Goal: Obtain resource: Download file/media

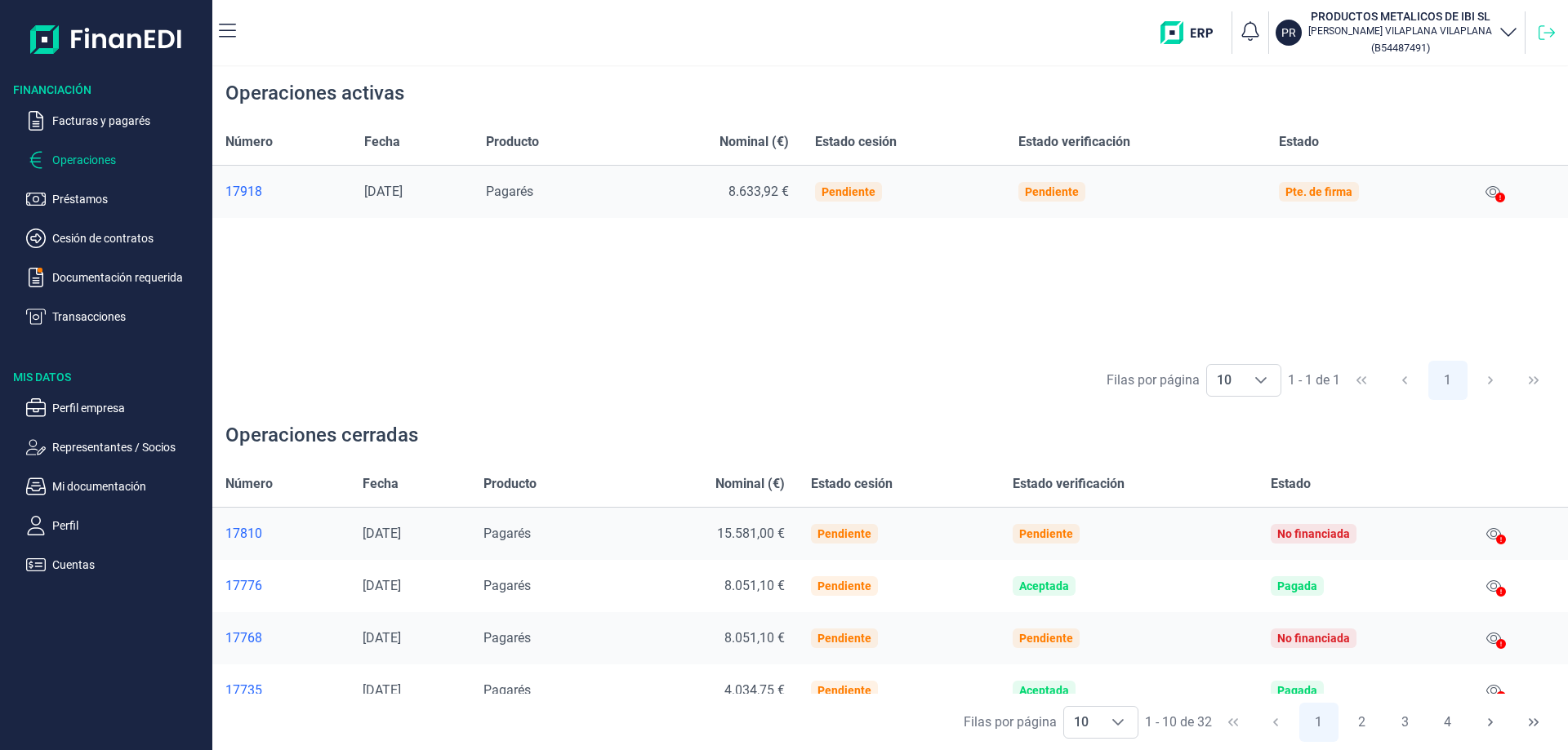
click at [1546, 24] on icon at bounding box center [1546, 33] width 16 height 16
click at [239, 189] on div "17918" at bounding box center [281, 192] width 113 height 16
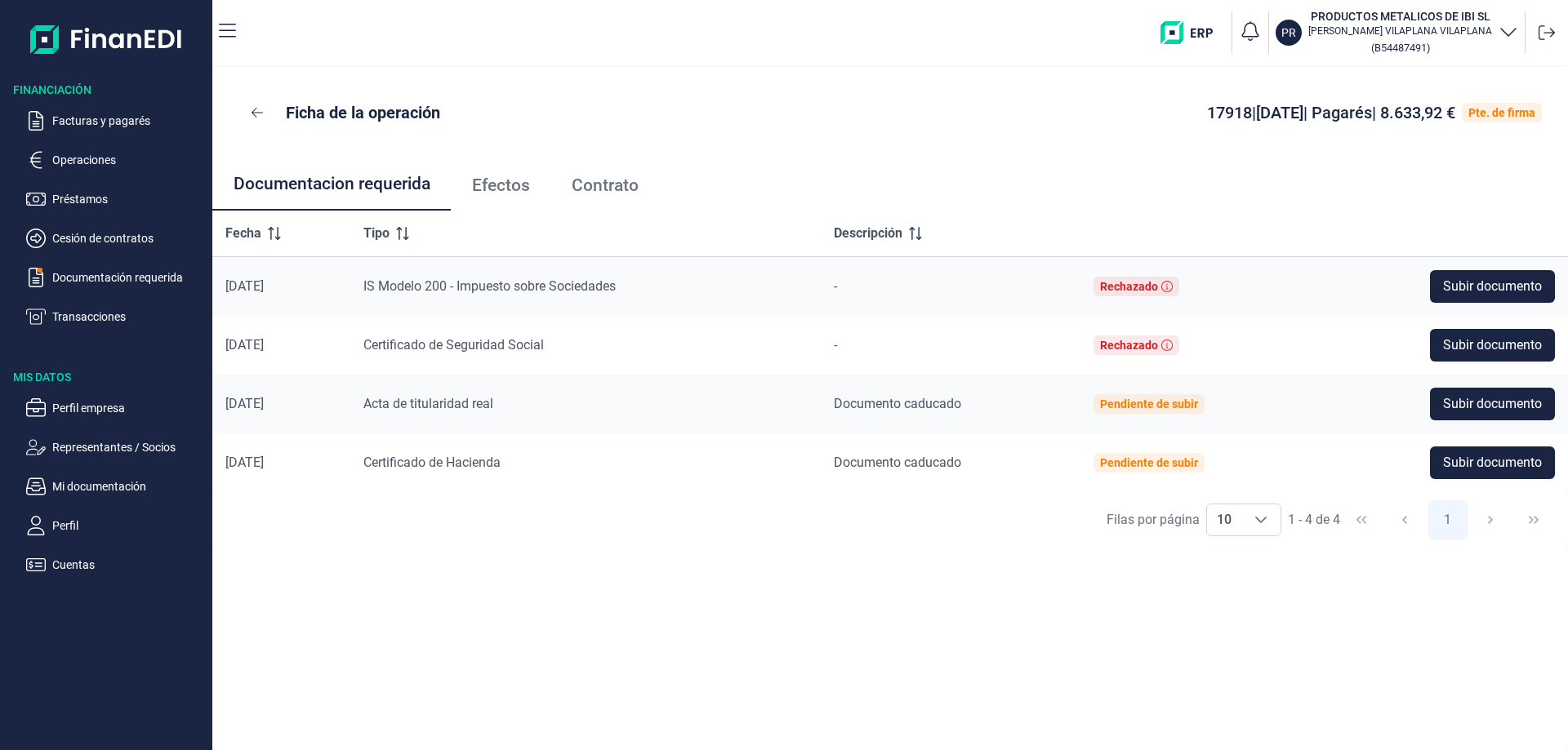
click at [507, 186] on span "Efectos" at bounding box center [501, 185] width 58 height 17
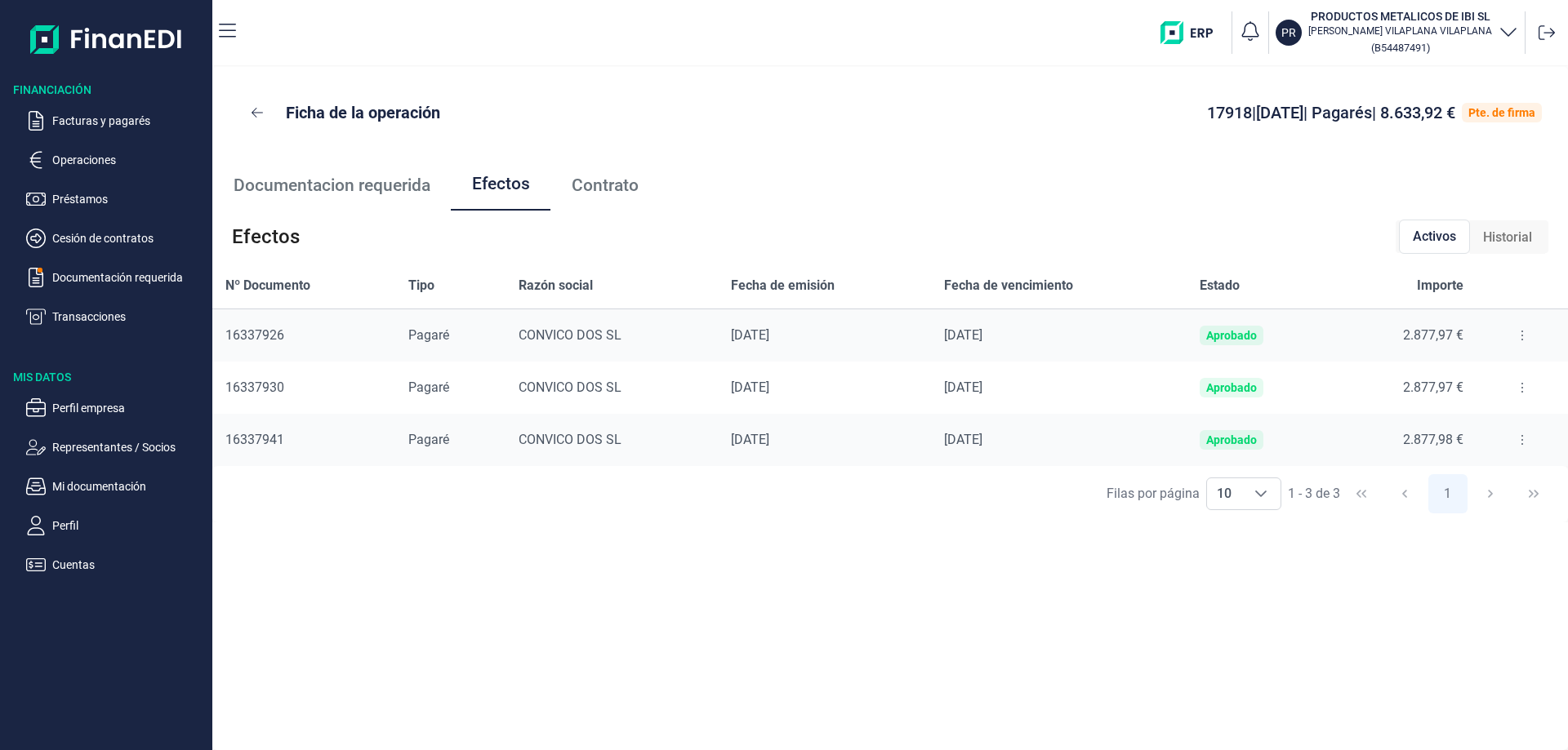
click at [260, 339] on span "16337926" at bounding box center [254, 334] width 59 height 15
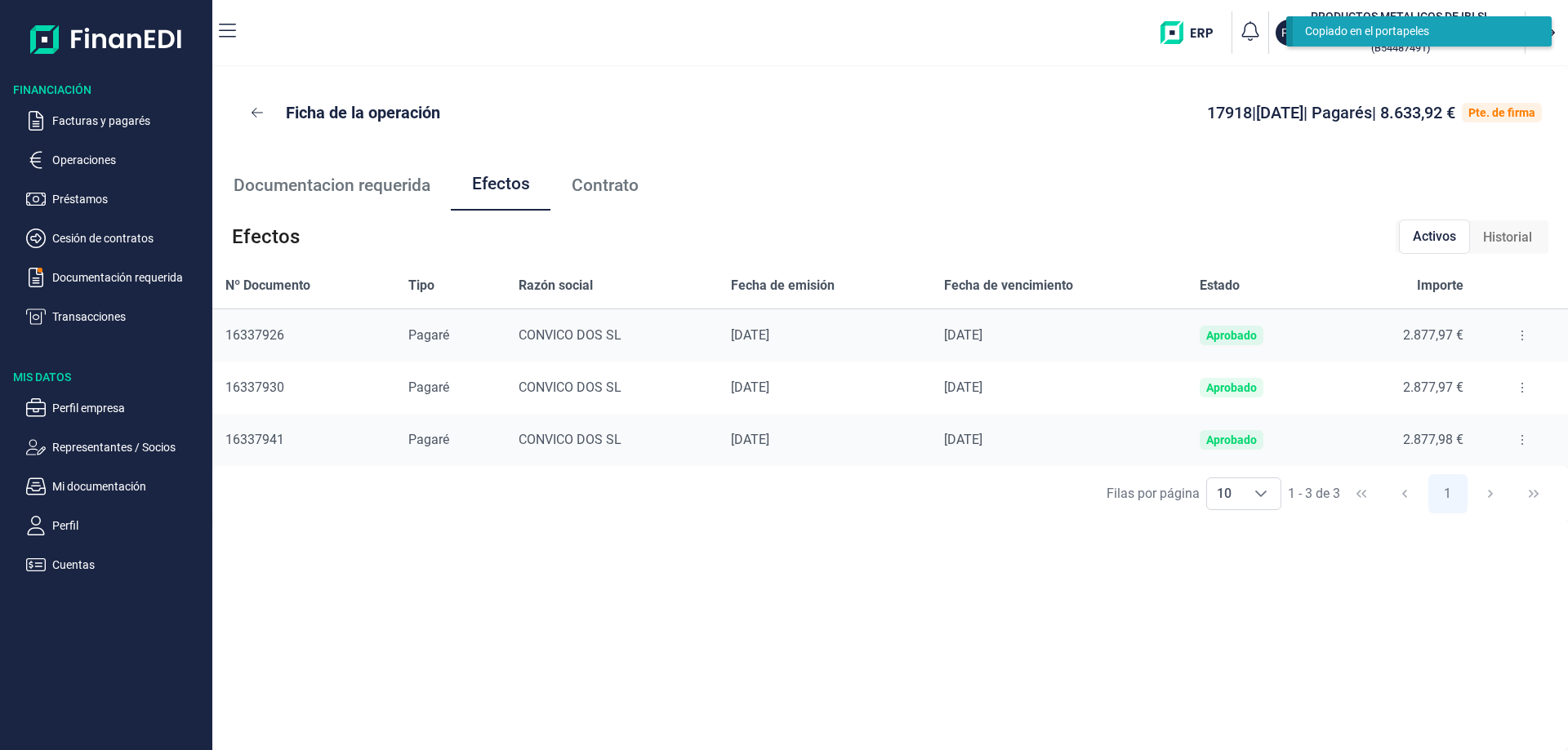
click at [1520, 334] on icon at bounding box center [1522, 335] width 4 height 13
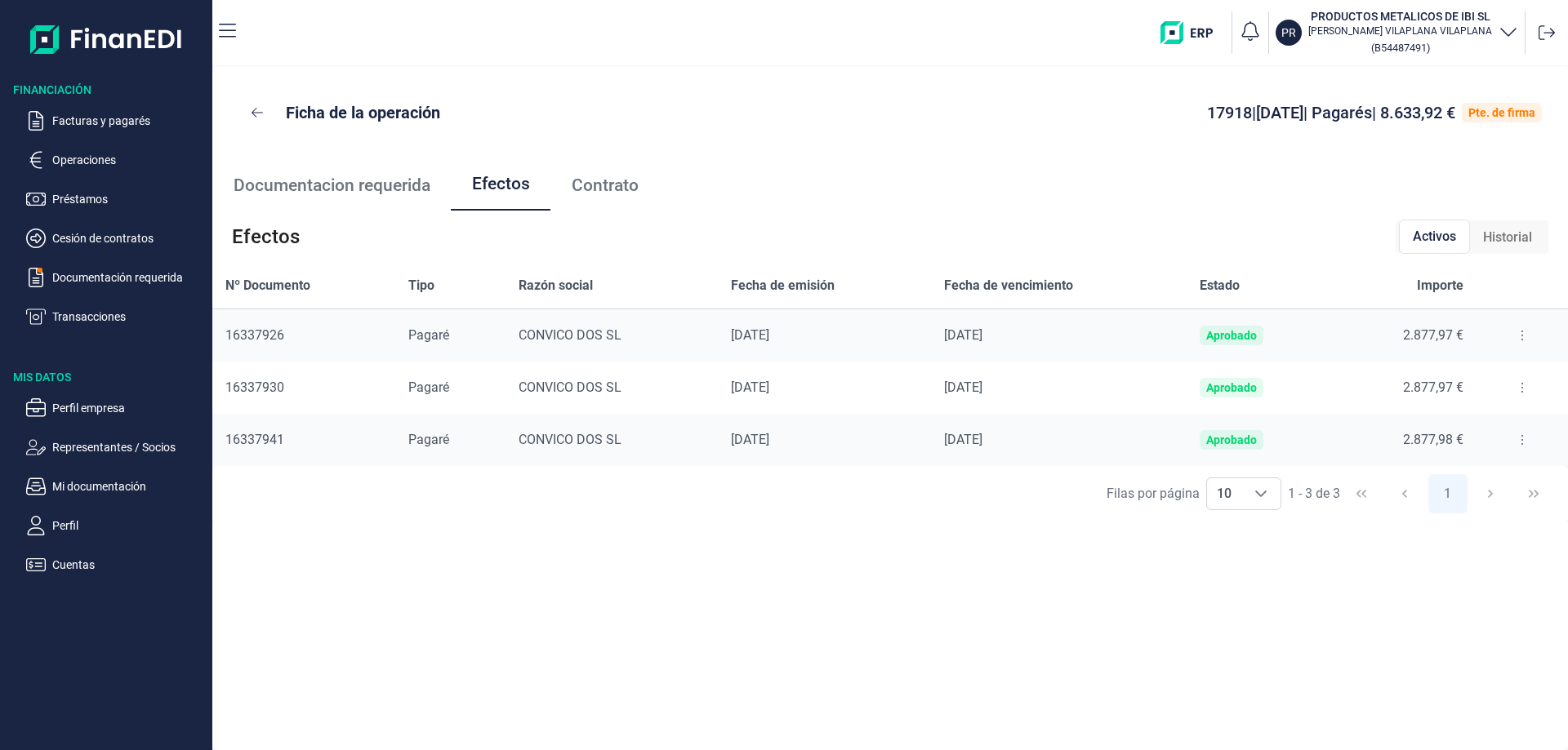
click at [1520, 387] on icon at bounding box center [1522, 388] width 4 height 13
click at [1513, 441] on button at bounding box center [1522, 440] width 30 height 26
click at [1488, 509] on span "Descargar efecto" at bounding box center [1474, 511] width 87 height 16
click at [255, 111] on icon at bounding box center [257, 112] width 12 height 13
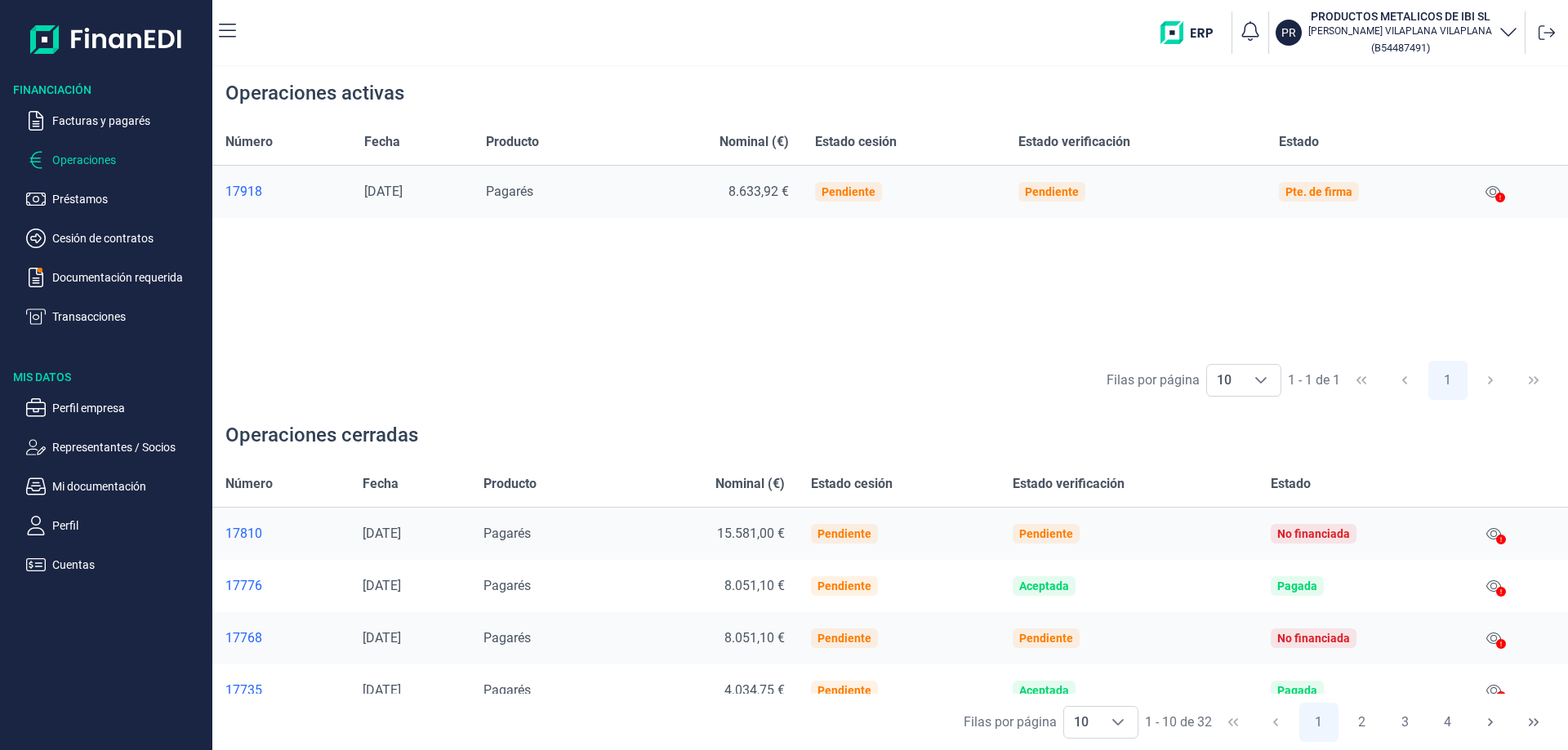
click at [249, 192] on div "17918" at bounding box center [281, 192] width 113 height 16
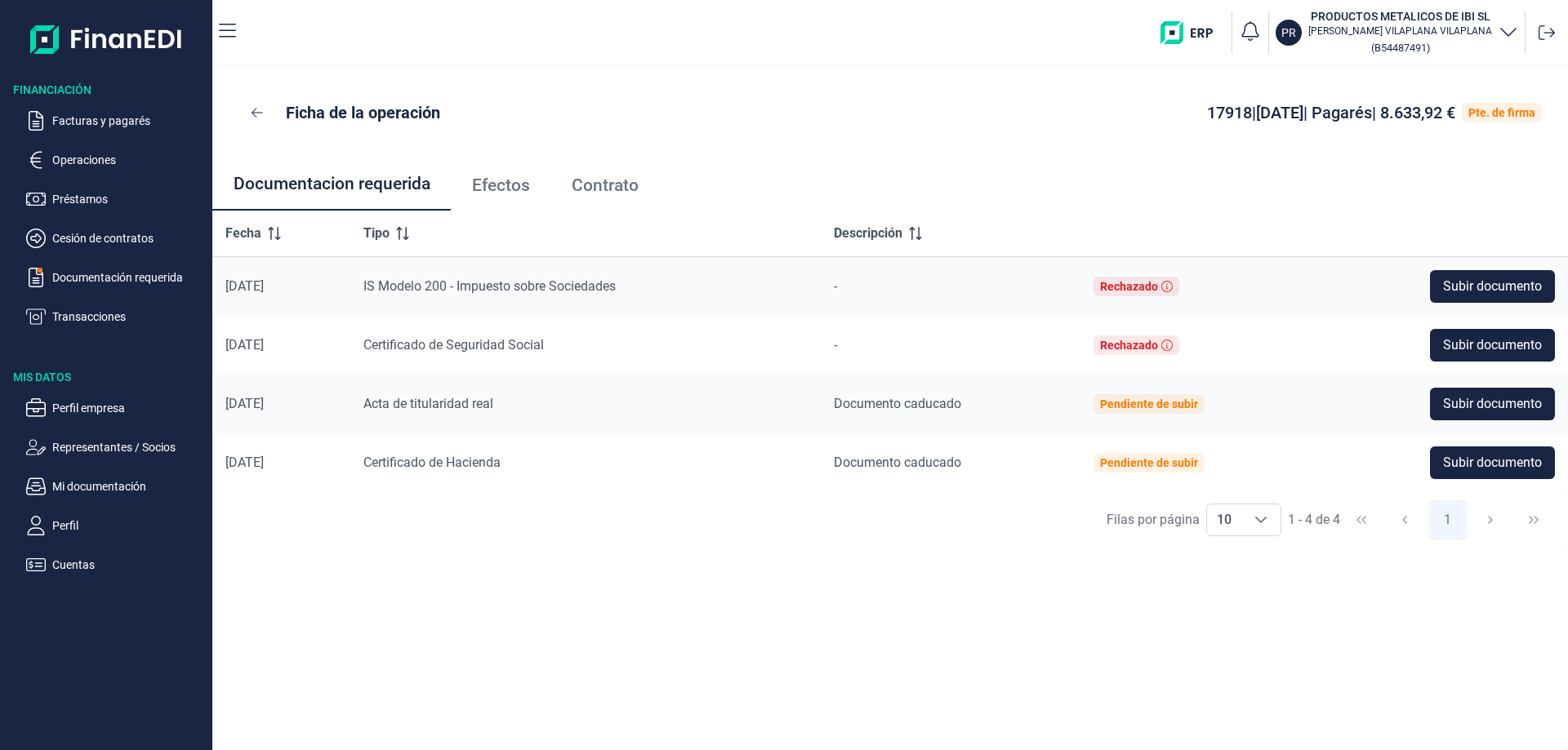
click at [620, 192] on span "Contrato" at bounding box center [606, 185] width 67 height 17
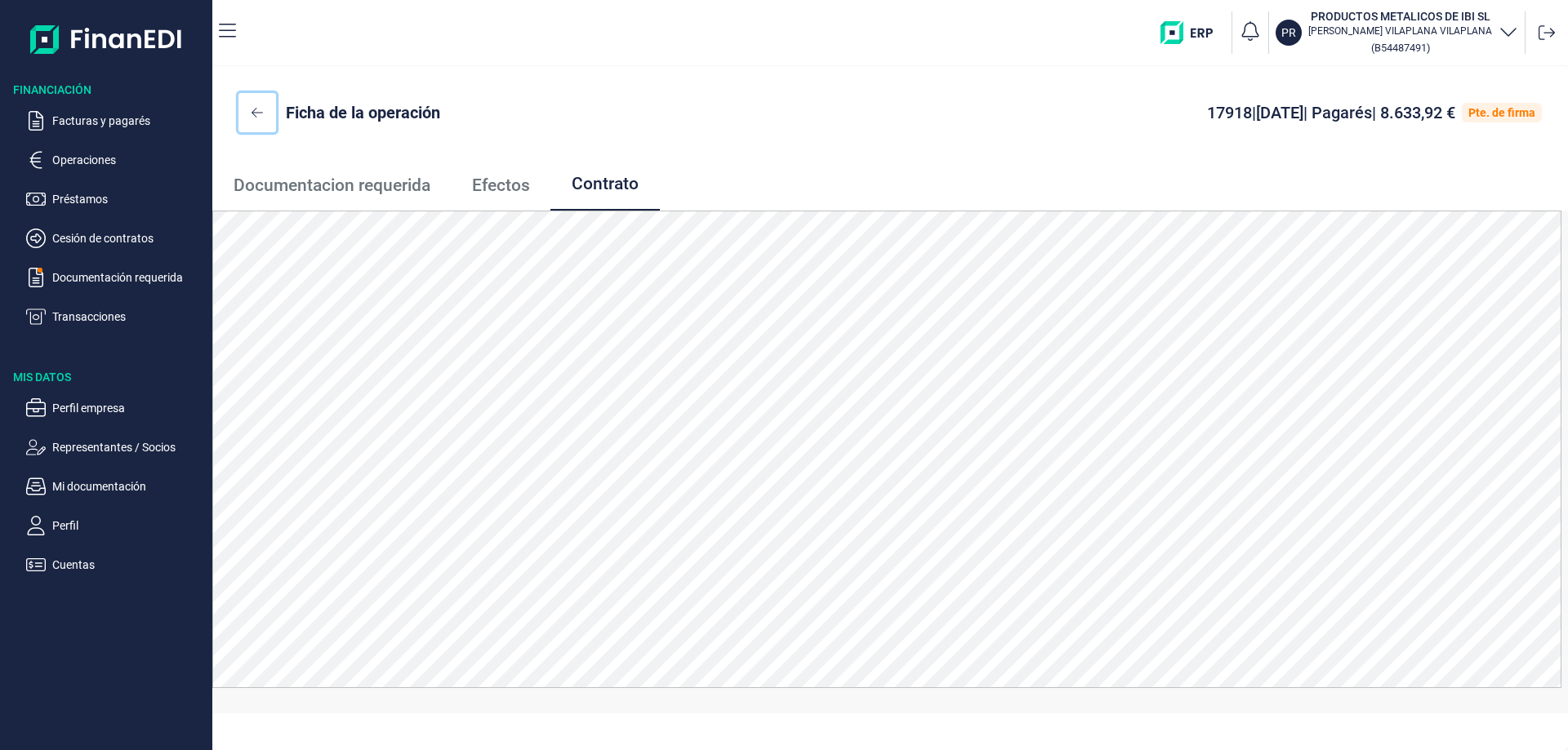
click at [254, 111] on icon at bounding box center [257, 112] width 12 height 10
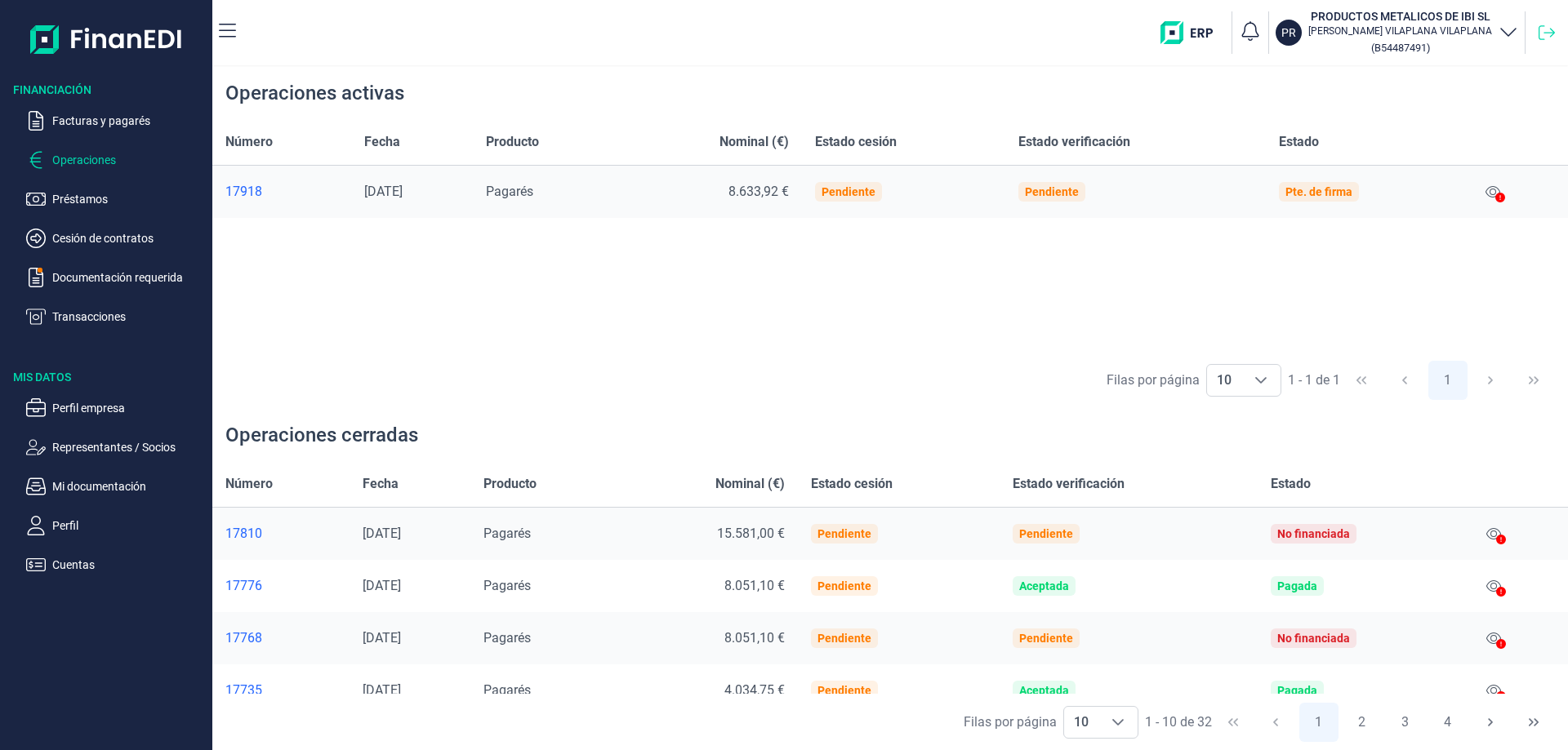
click at [1545, 30] on icon at bounding box center [1546, 33] width 16 height 16
click at [1544, 37] on icon at bounding box center [1546, 33] width 16 height 16
